Goal: Find specific page/section: Find specific page/section

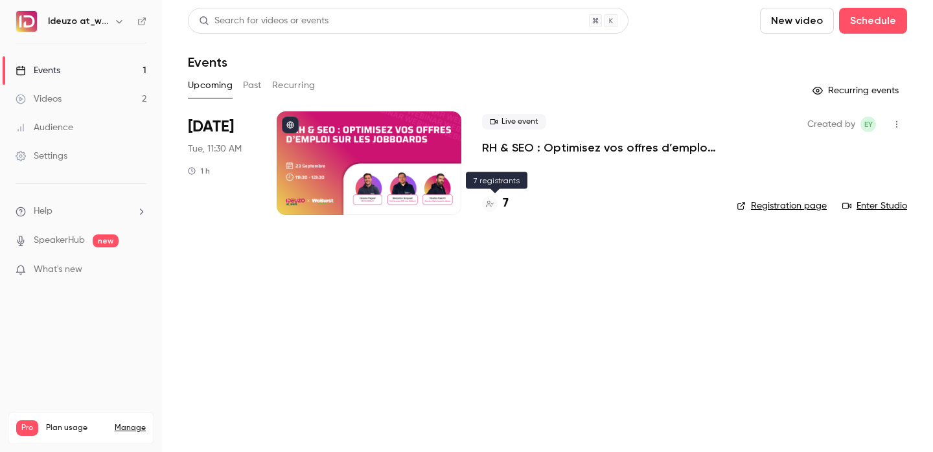
click at [505, 200] on h4 "7" at bounding box center [506, 204] width 6 height 18
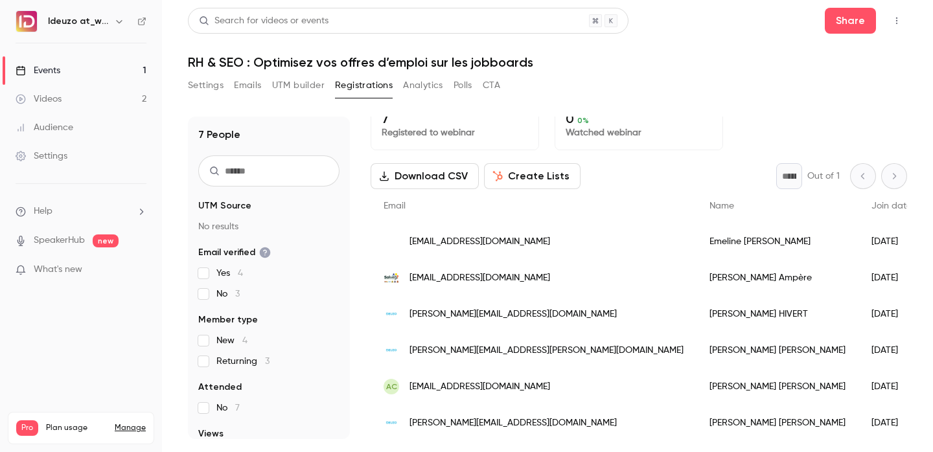
scroll to position [55, 0]
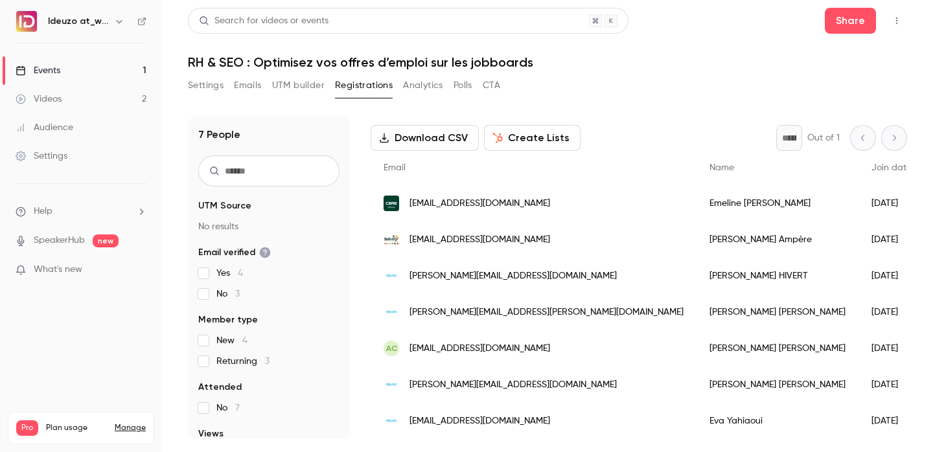
click at [117, 72] on link "Events 1" at bounding box center [81, 70] width 162 height 29
